Goal: Task Accomplishment & Management: Manage account settings

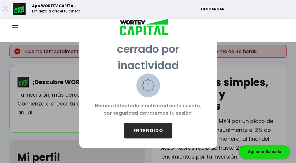
click at [145, 127] on button "ENTENDIDO" at bounding box center [148, 131] width 48 height 16
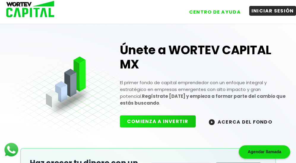
click at [272, 10] on button "INICIAR SESIÓN" at bounding box center [272, 11] width 47 height 10
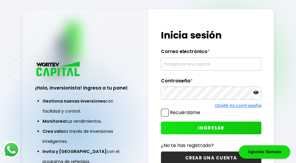
type input "[EMAIL_ADDRESS][DOMAIN_NAME]"
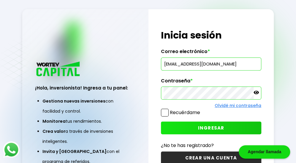
click at [166, 114] on span at bounding box center [165, 113] width 8 height 8
click at [201, 110] on input "Recuérdame" at bounding box center [201, 110] width 0 height 0
click at [205, 130] on span "INGRESAR" at bounding box center [211, 128] width 26 height 6
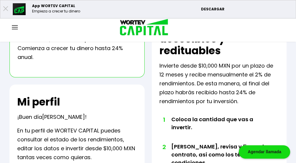
scroll to position [117, 0]
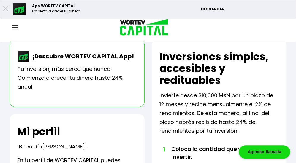
click at [15, 27] on img at bounding box center [15, 27] width 6 height 4
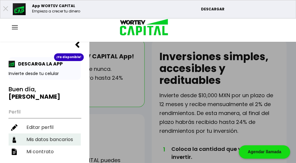
click at [33, 134] on li "Mis datos bancarios" at bounding box center [45, 140] width 72 height 12
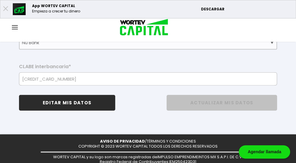
scroll to position [194, 0]
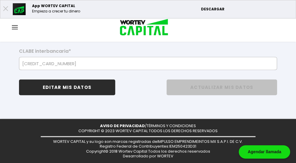
click at [69, 88] on button "EDITAR MIS DATOS" at bounding box center [67, 88] width 96 height 16
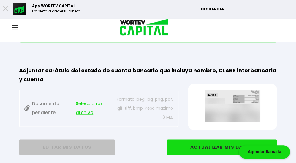
scroll to position [162, 0]
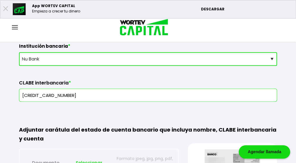
click at [271, 59] on select "Selecciona tu banco ABC Capital Actinver Afirme Albo ASP Banamex Banbajio Banco…" at bounding box center [148, 59] width 258 height 14
select select "Santander"
click at [19, 52] on select "Selecciona tu banco ABC Capital Actinver Afirme Albo ASP Banamex Banbajio Banco…" at bounding box center [148, 59] width 258 height 14
click at [77, 96] on input "[CREDIT_CARD_NUMBER]" at bounding box center [148, 95] width 253 height 12
type input "6"
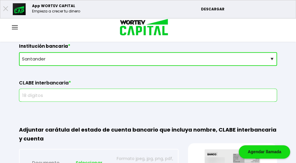
paste input "[CREDIT_CARD_NUMBER]"
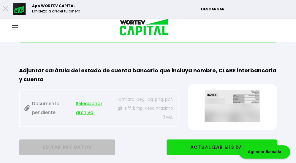
scroll to position [251, 0]
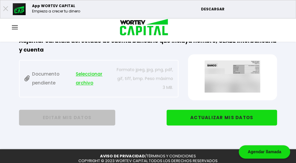
type input "[CREDIT_CARD_NUMBER]"
click at [225, 119] on button "ACTUALIZAR MIS DATOS" at bounding box center [222, 118] width 110 height 16
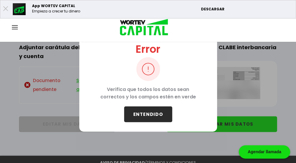
click at [154, 117] on button "ENTENDIDO" at bounding box center [148, 115] width 48 height 16
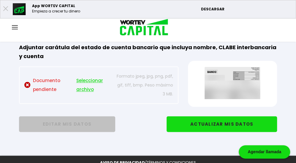
scroll to position [192, 0]
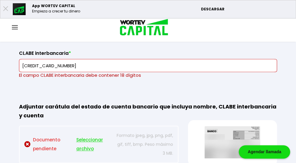
drag, startPoint x: 22, startPoint y: 63, endPoint x: 67, endPoint y: 67, distance: 44.7
click at [67, 67] on input "[CREDIT_CARD_NUMBER]" at bounding box center [148, 65] width 253 height 12
click at [31, 93] on div "Adjuntar carátula del estado de cuenta bancario que incluya nombre, CLABE inter…" at bounding box center [148, 127] width 258 height 78
click at [32, 94] on div "Adjuntar carátula del estado de cuenta bancario que incluya nombre, CLABE inter…" at bounding box center [148, 127] width 258 height 78
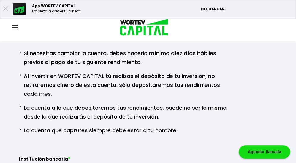
scroll to position [13, 0]
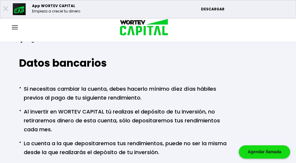
click at [14, 25] on img at bounding box center [15, 27] width 6 height 4
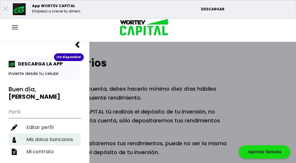
click at [33, 134] on li "Mis datos bancarios" at bounding box center [45, 140] width 72 height 12
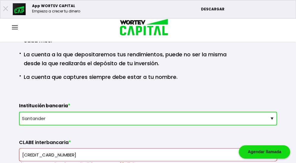
scroll to position [132, 0]
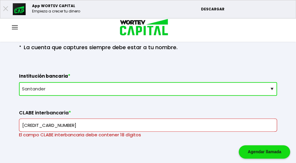
click at [271, 88] on select "Selecciona tu banco ABC Capital Actinver Afirme Albo ASP Banamex Banbajio Banco…" at bounding box center [148, 89] width 258 height 14
